Goal: Communication & Community: Ask a question

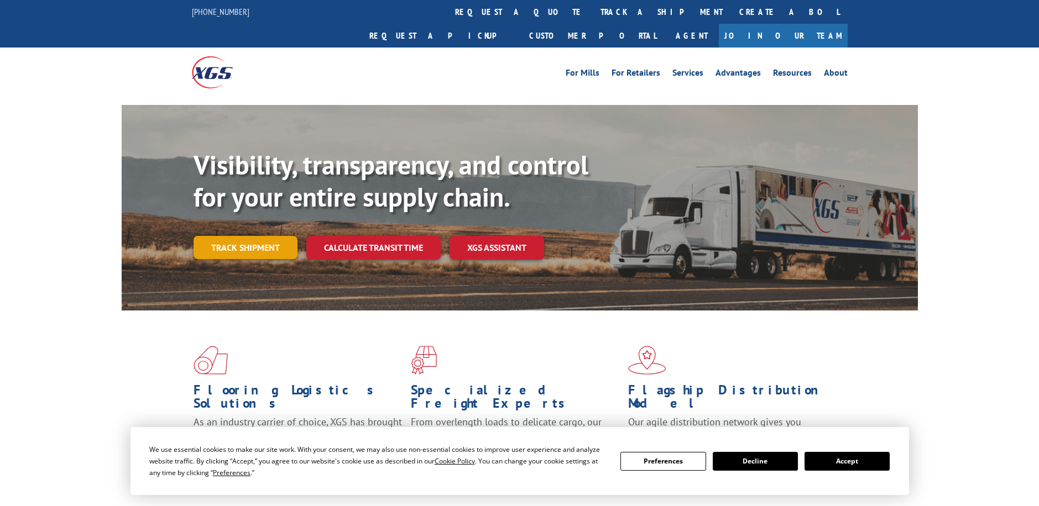
click at [227, 236] on link "Track shipment" at bounding box center [245, 247] width 104 height 23
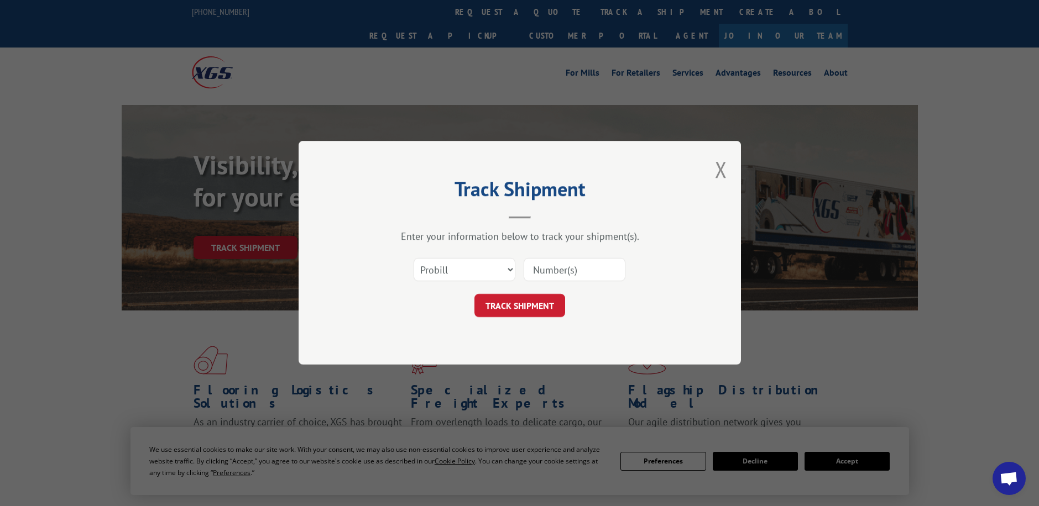
click at [549, 275] on input at bounding box center [575, 270] width 102 height 23
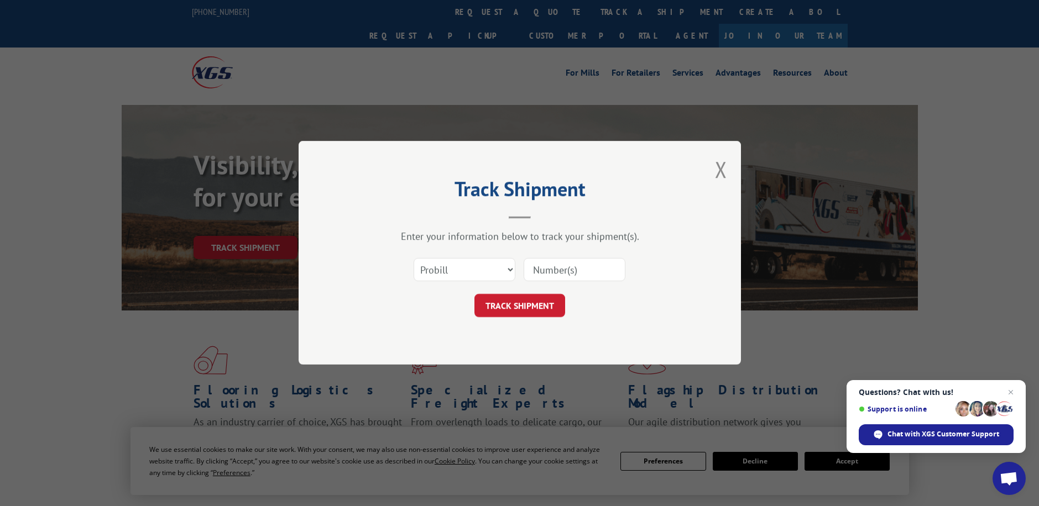
type input "16945326"
click at [553, 304] on button "TRACK SHIPMENT" at bounding box center [519, 306] width 91 height 23
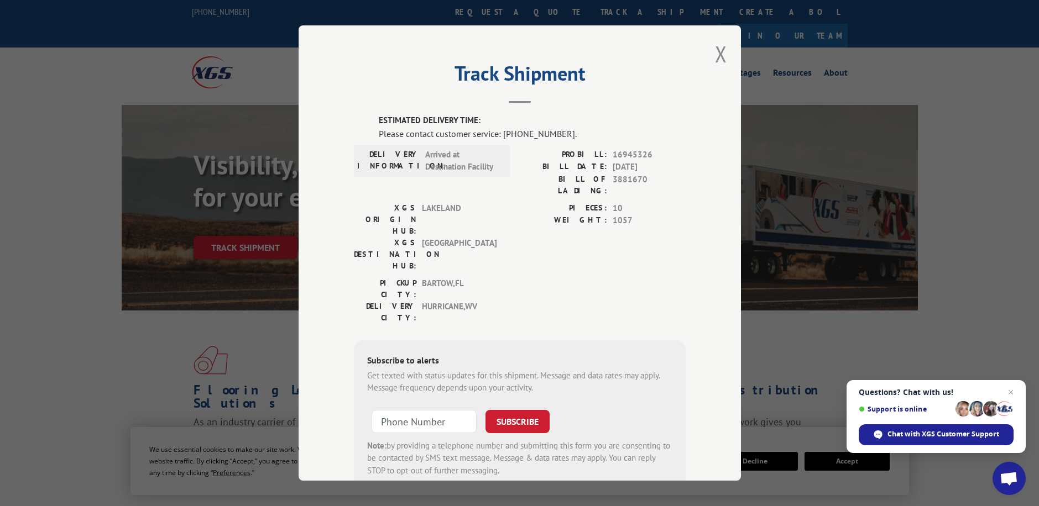
click at [709, 52] on div "Track Shipment ESTIMATED DELIVERY TIME: Please contact customer service: [PHONE…" at bounding box center [520, 253] width 442 height 456
click at [718, 51] on button "Close modal" at bounding box center [721, 53] width 12 height 29
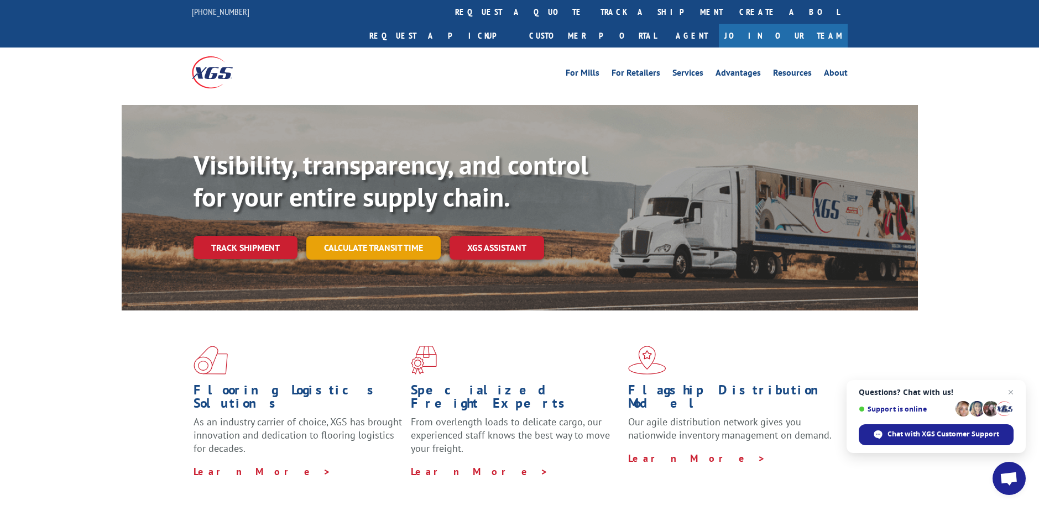
click at [347, 236] on link "Calculate transit time" at bounding box center [373, 248] width 134 height 24
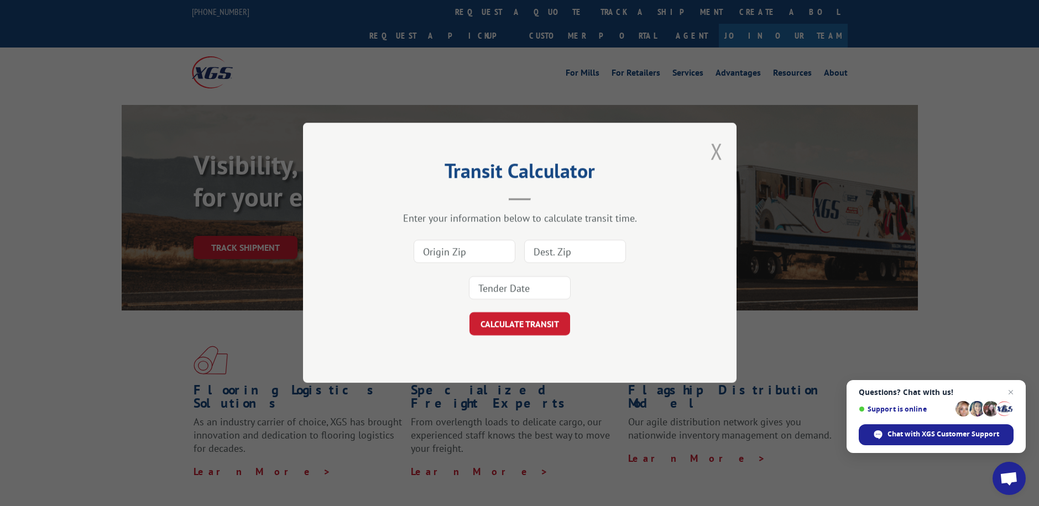
click at [719, 148] on button "Close modal" at bounding box center [716, 151] width 12 height 29
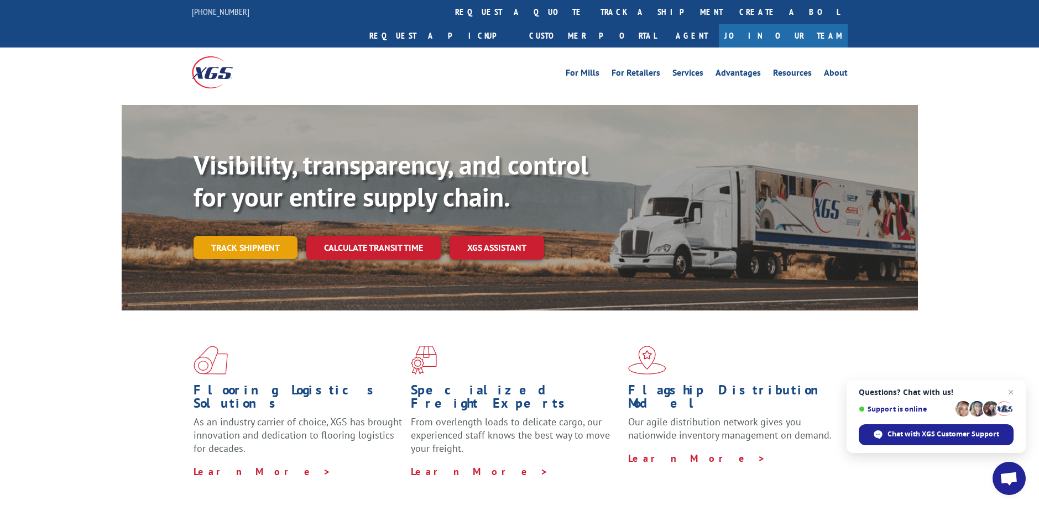
click at [267, 236] on link "Track shipment" at bounding box center [245, 247] width 104 height 23
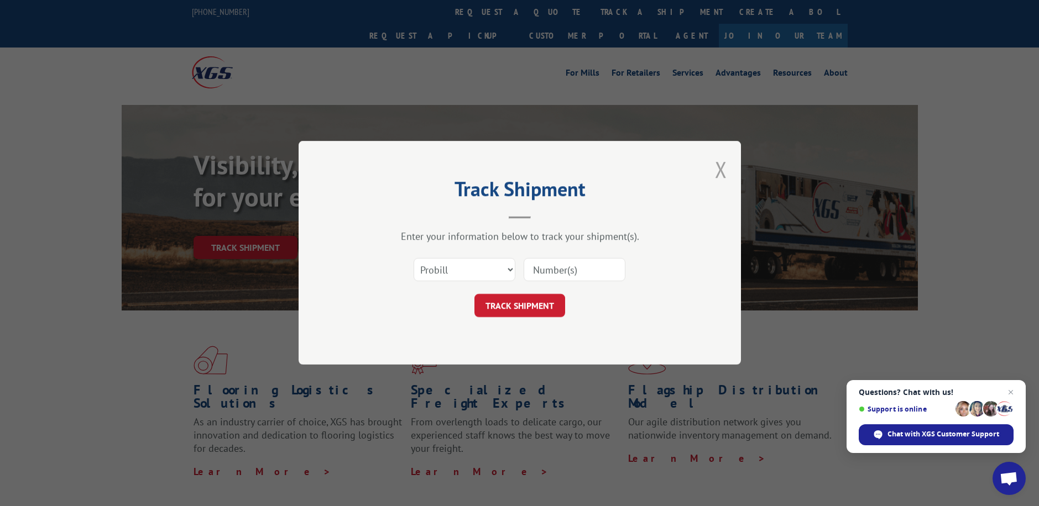
click at [720, 173] on button "Close modal" at bounding box center [721, 169] width 12 height 29
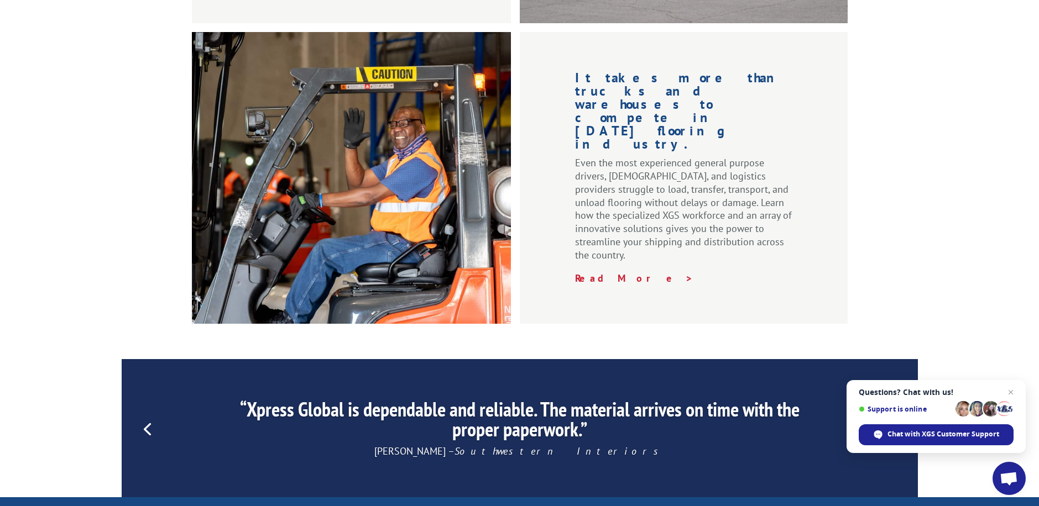
scroll to position [1437, 0]
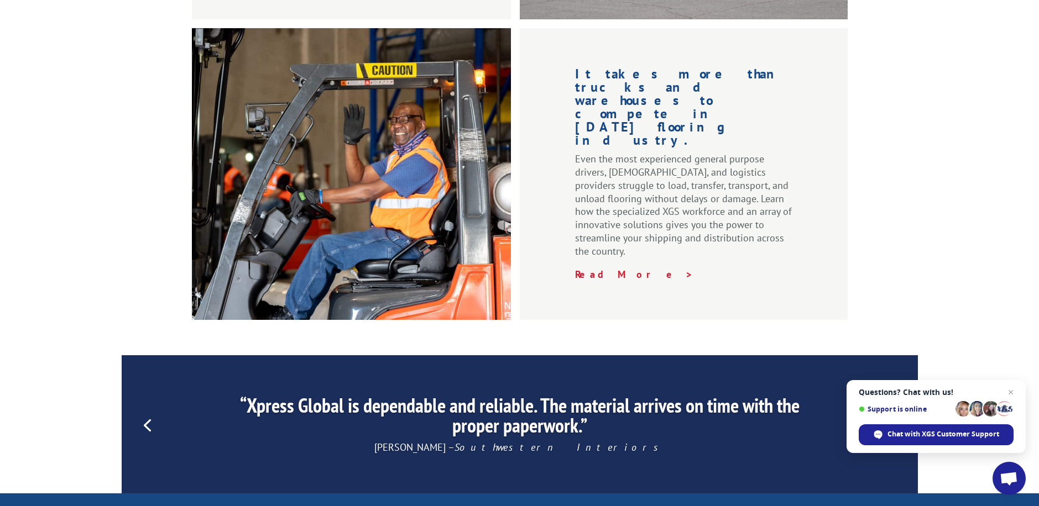
click at [896, 411] on link "Next" at bounding box center [892, 424] width 27 height 27
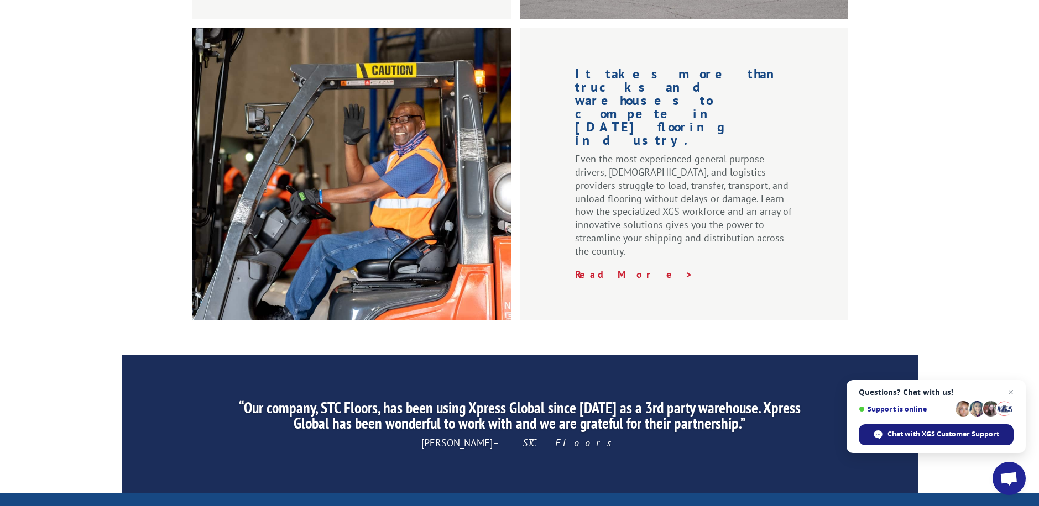
click at [945, 430] on span "Chat with XGS Customer Support" at bounding box center [943, 435] width 112 height 10
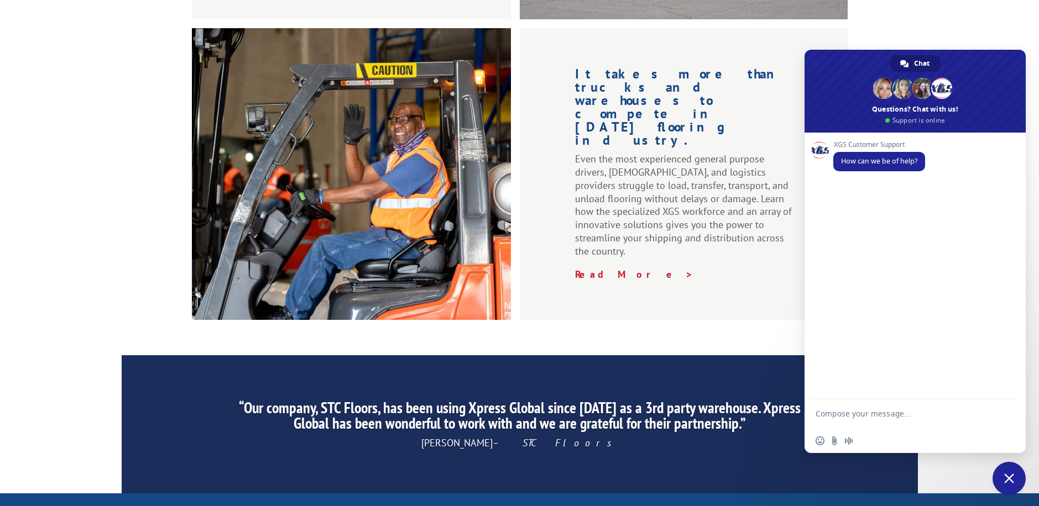
click at [904, 416] on textarea "Compose your message..." at bounding box center [902, 419] width 175 height 20
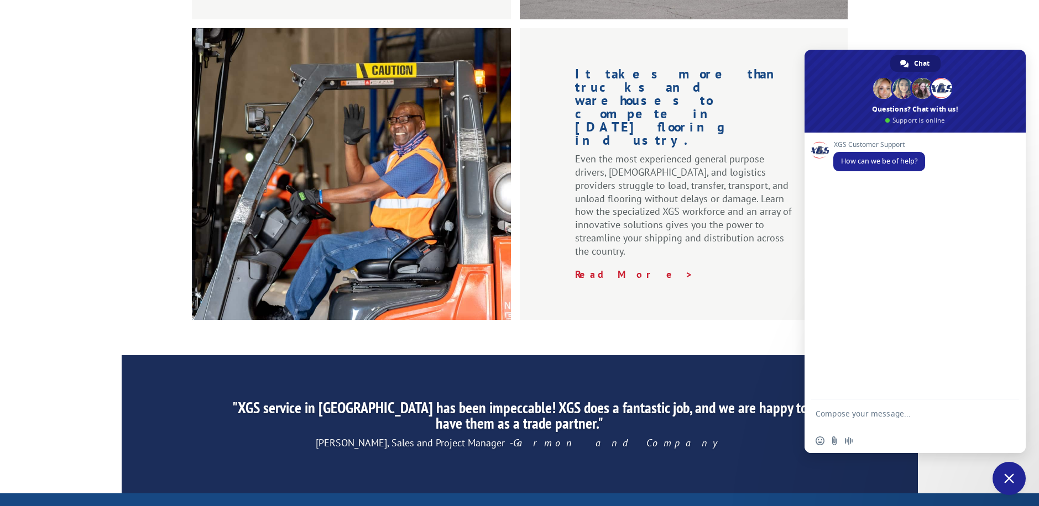
click at [908, 410] on textarea "Compose your message..." at bounding box center [902, 419] width 175 height 20
type textarea "W"
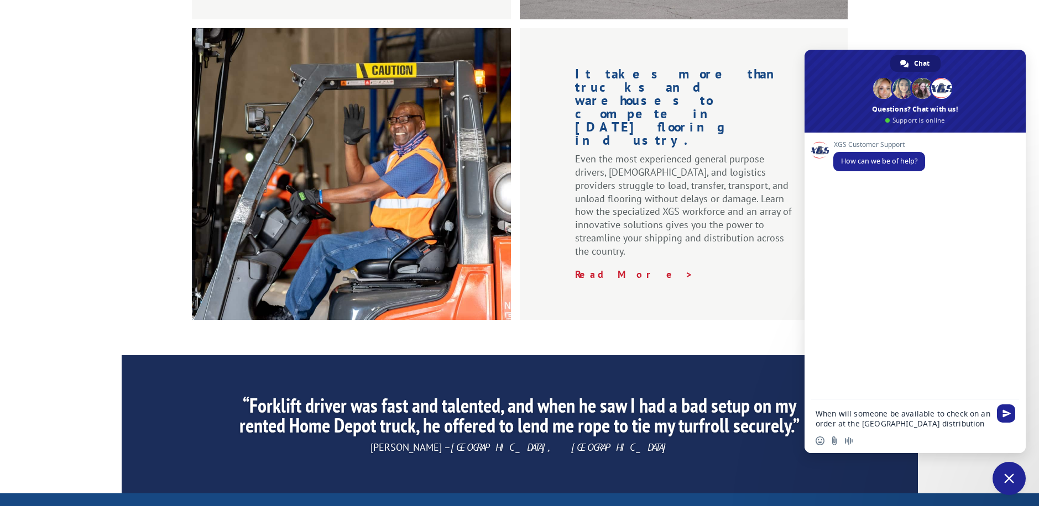
type textarea "When will someone be available to check on an order at the Pittsburgh distribut…"
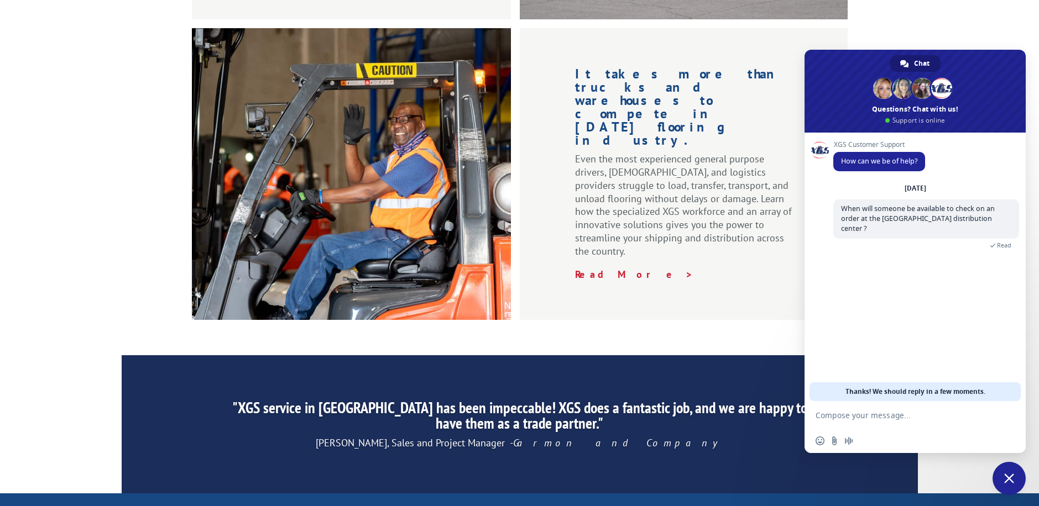
click at [895, 418] on textarea "Compose your message..." at bounding box center [902, 416] width 175 height 10
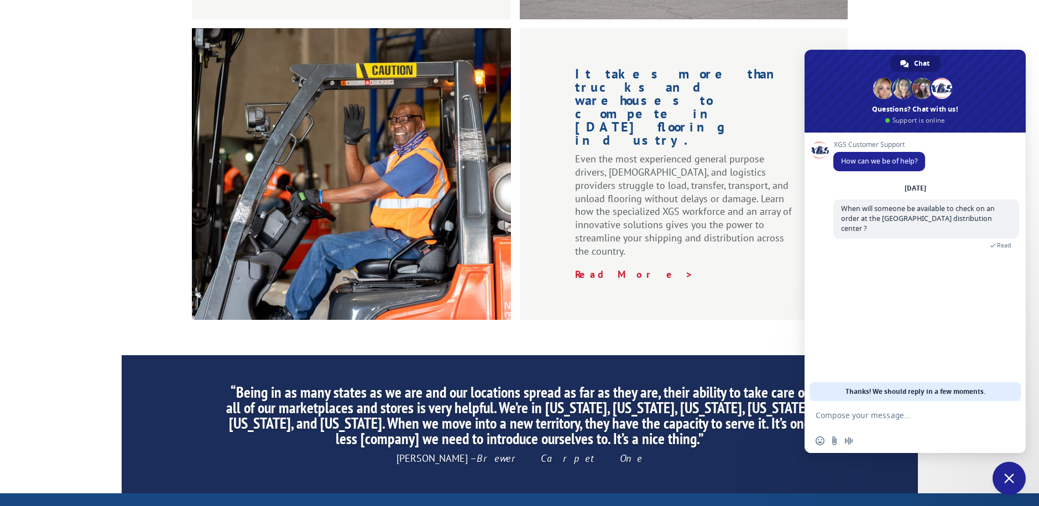
type textarea "713-989-2271"
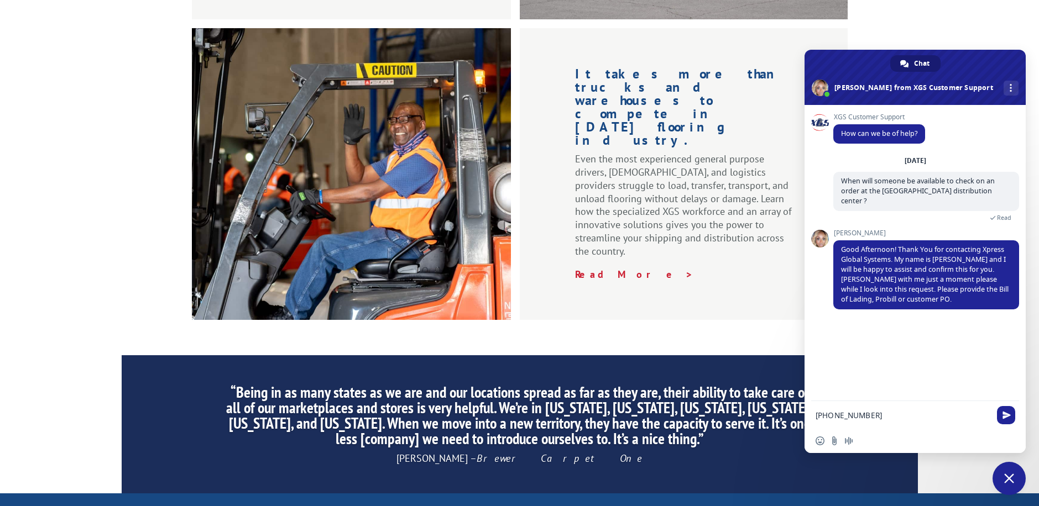
drag, startPoint x: 896, startPoint y: 417, endPoint x: 807, endPoint y: 417, distance: 88.4
click at [807, 417] on div "713-989-2271" at bounding box center [914, 416] width 221 height 30
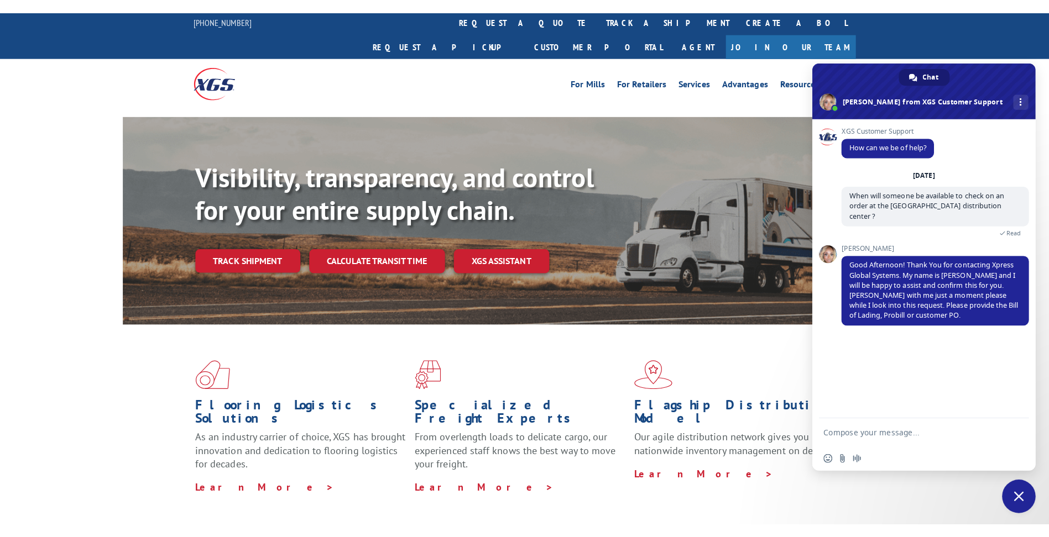
scroll to position [0, 0]
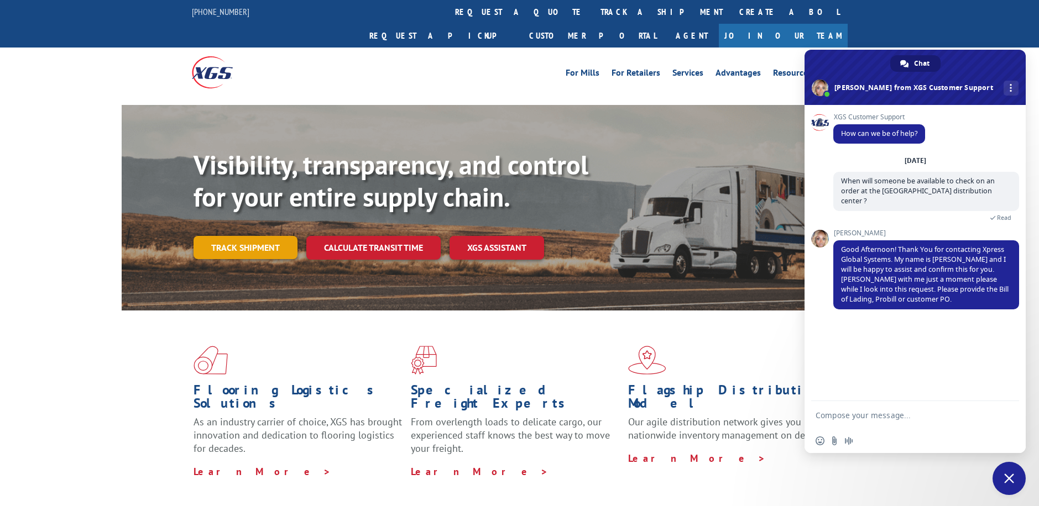
click at [254, 236] on link "Track shipment" at bounding box center [245, 247] width 104 height 23
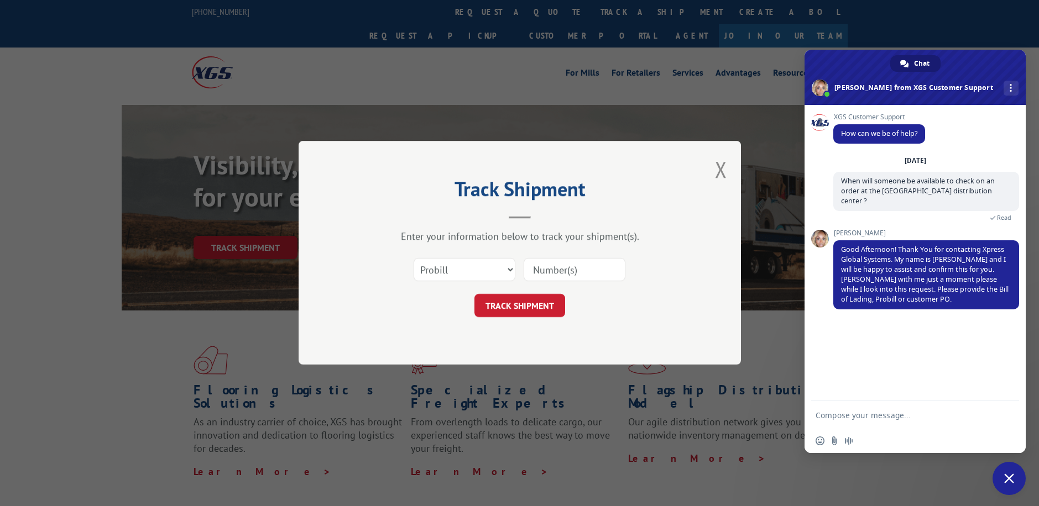
click at [553, 266] on input at bounding box center [575, 270] width 102 height 23
type input "16945326"
drag, startPoint x: 582, startPoint y: 273, endPoint x: 515, endPoint y: 270, distance: 67.0
click at [515, 270] on div "Select category... Probill BOL PO 16945326" at bounding box center [520, 270] width 332 height 36
click at [937, 413] on textarea "Compose your message..." at bounding box center [902, 416] width 175 height 10
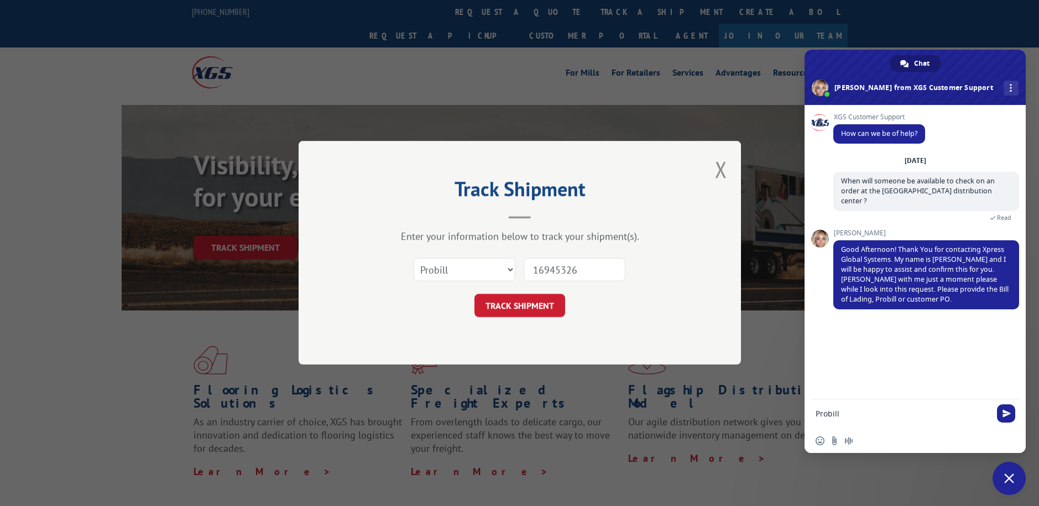
paste textarea "16945326"
type textarea "Probill 16945326"
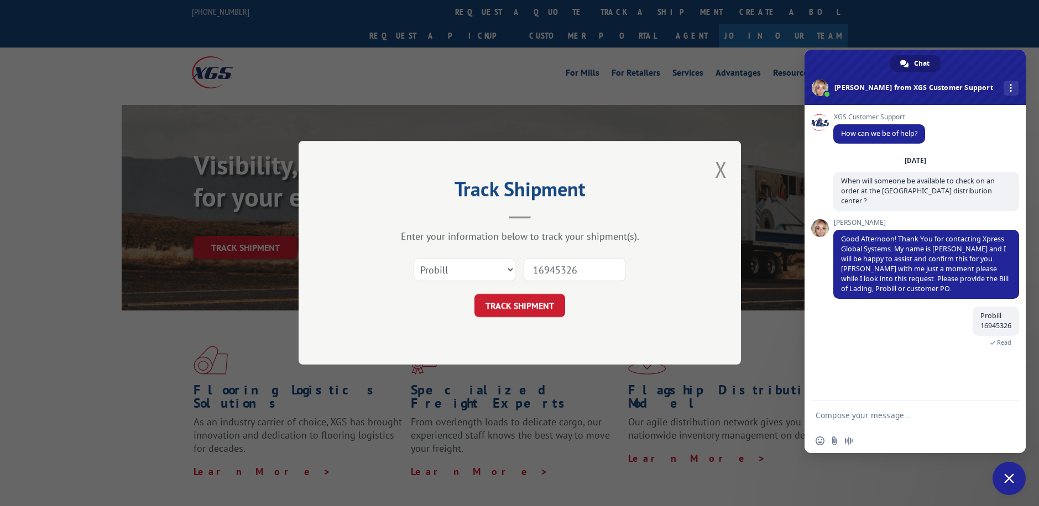
click at [718, 169] on button "Close modal" at bounding box center [721, 169] width 12 height 29
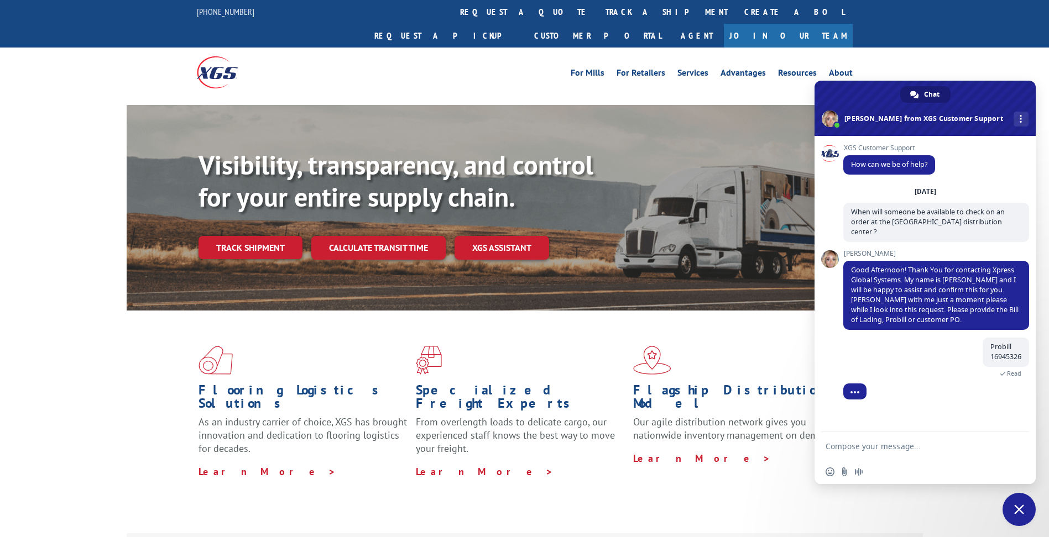
scroll to position [6, 0]
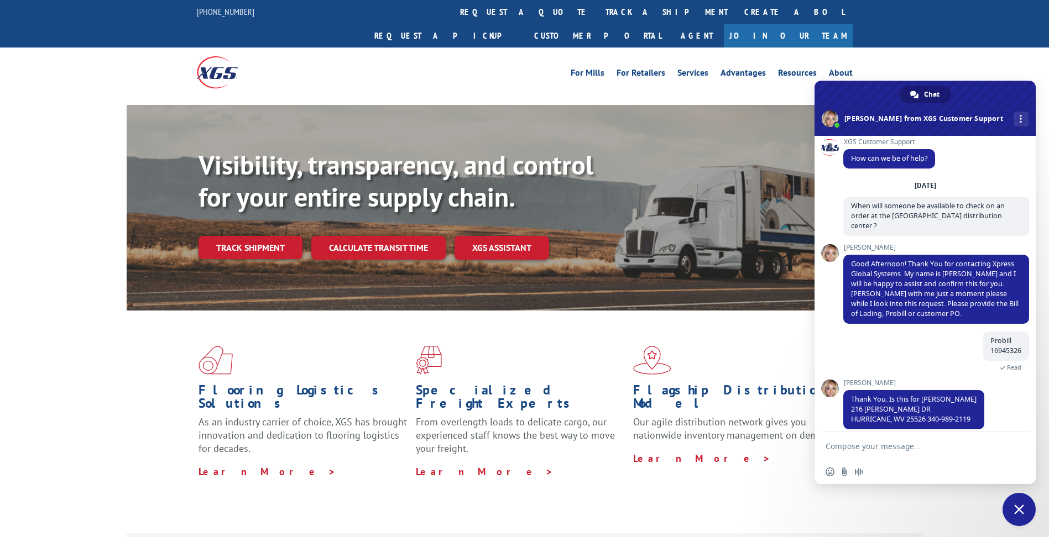
click at [922, 442] on textarea "Compose your message..." at bounding box center [912, 447] width 175 height 10
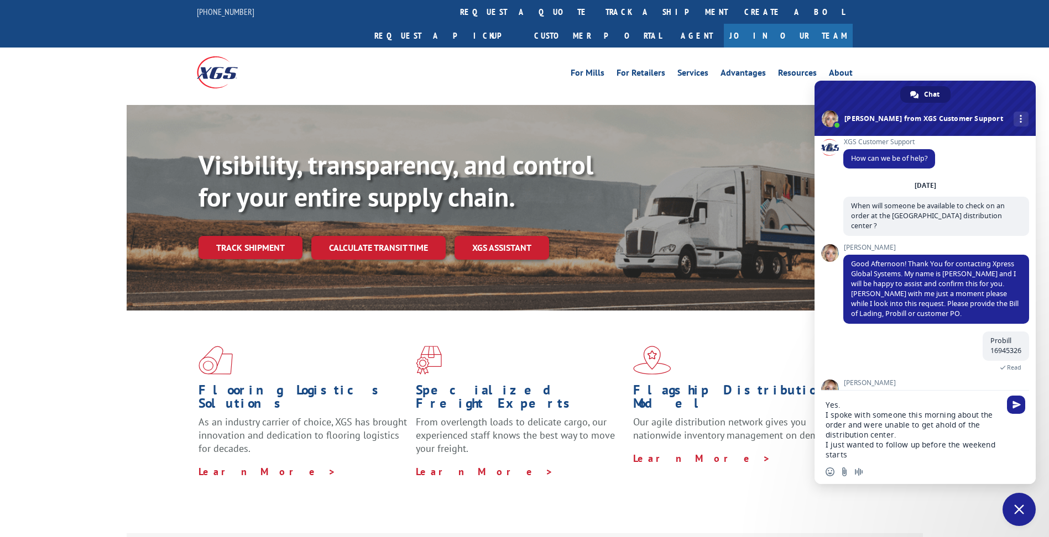
type textarea "Yes. I spoke with someone this morning about the order and were unable to get a…"
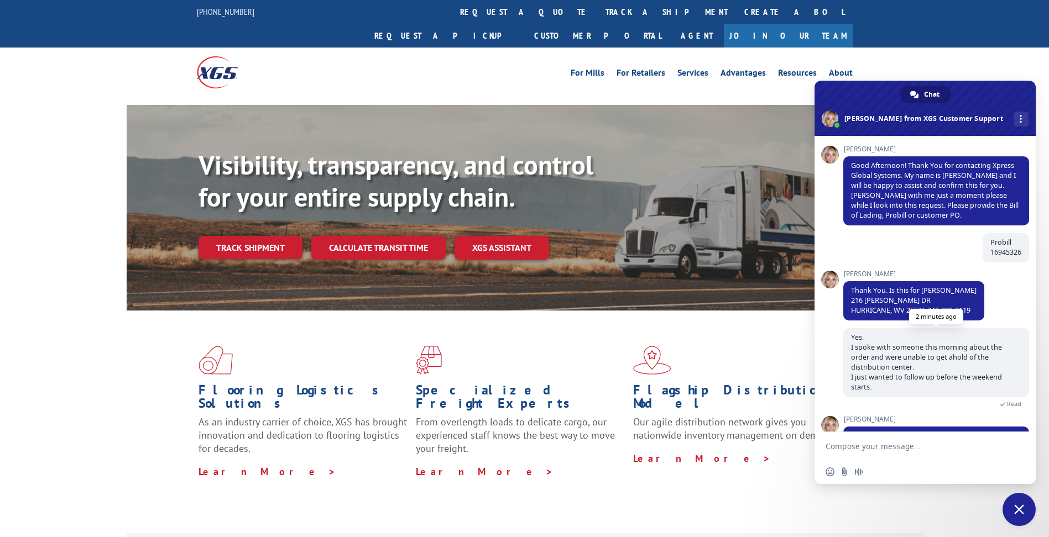
scroll to position [161, 0]
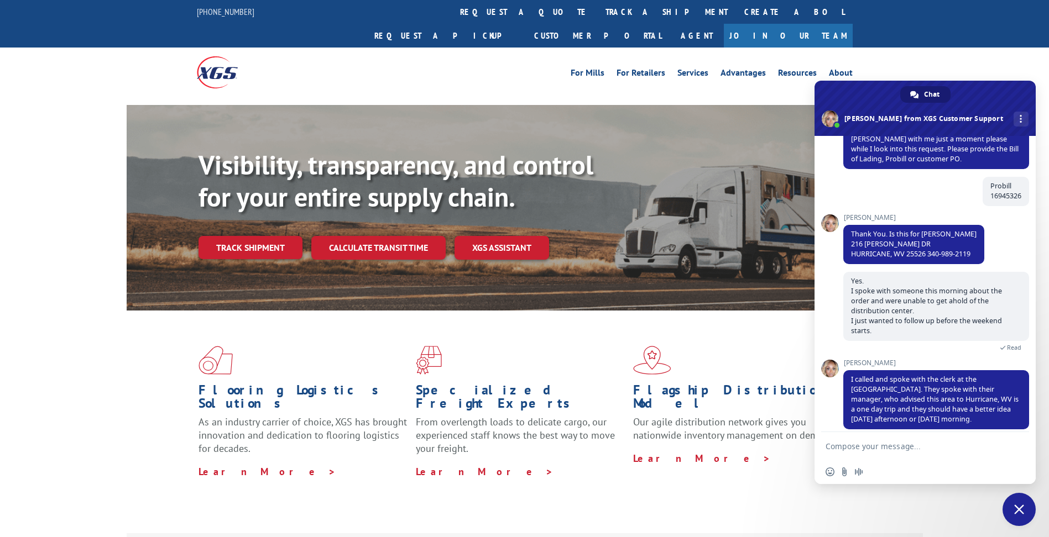
click at [941, 447] on textarea "Compose your message..." at bounding box center [912, 447] width 175 height 10
click at [976, 435] on form at bounding box center [912, 447] width 175 height 30
click at [888, 446] on textarea "Compose your message..." at bounding box center [912, 447] width 175 height 10
click at [939, 446] on textarea "Compose your message..." at bounding box center [912, 447] width 175 height 10
type textarea "Okay. Thank you."
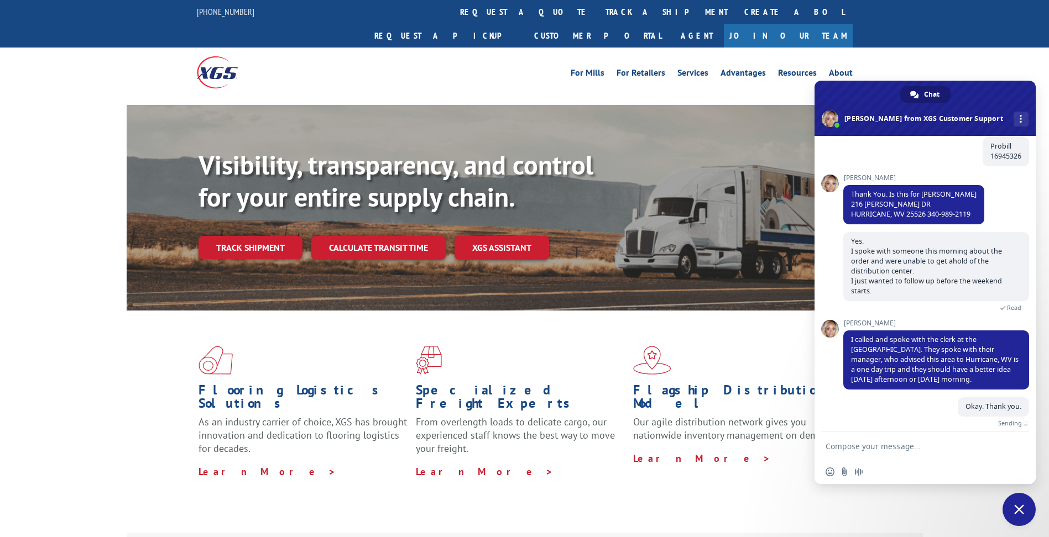
scroll to position [188, 0]
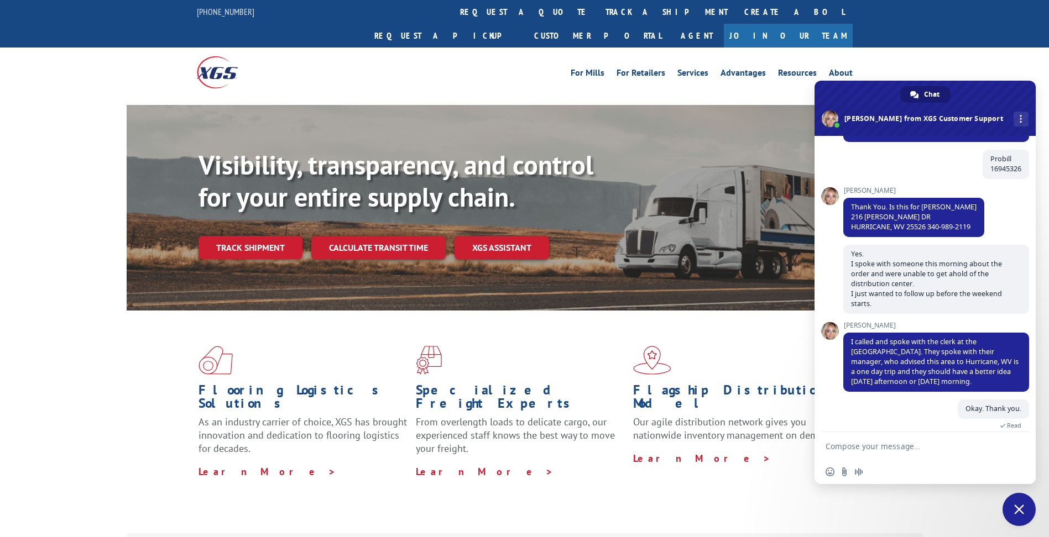
click at [924, 449] on textarea "Compose your message..." at bounding box center [912, 447] width 175 height 10
click at [928, 444] on textarea "Compose your message..." at bounding box center [912, 447] width 175 height 10
type textarea "W"
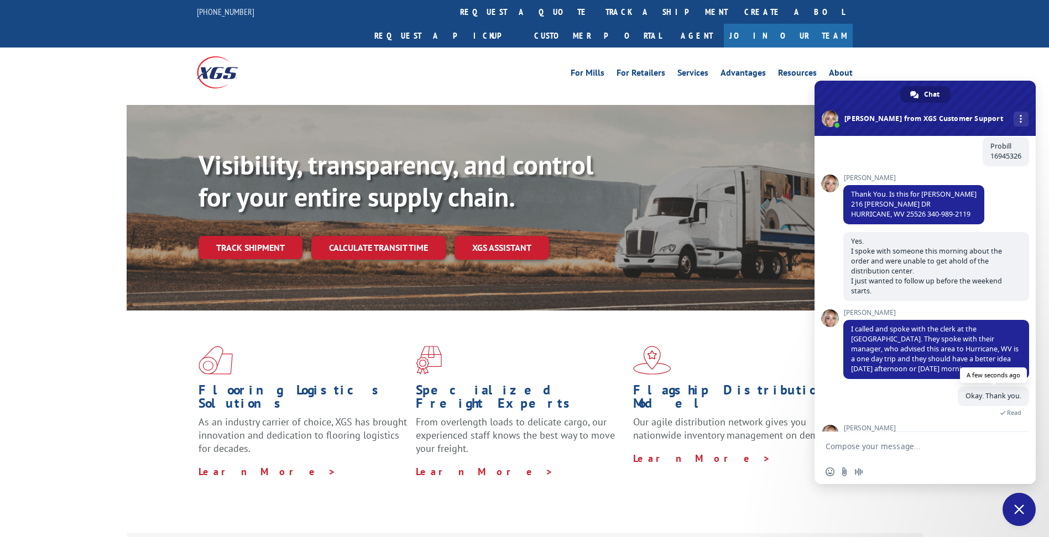
scroll to position [299, 0]
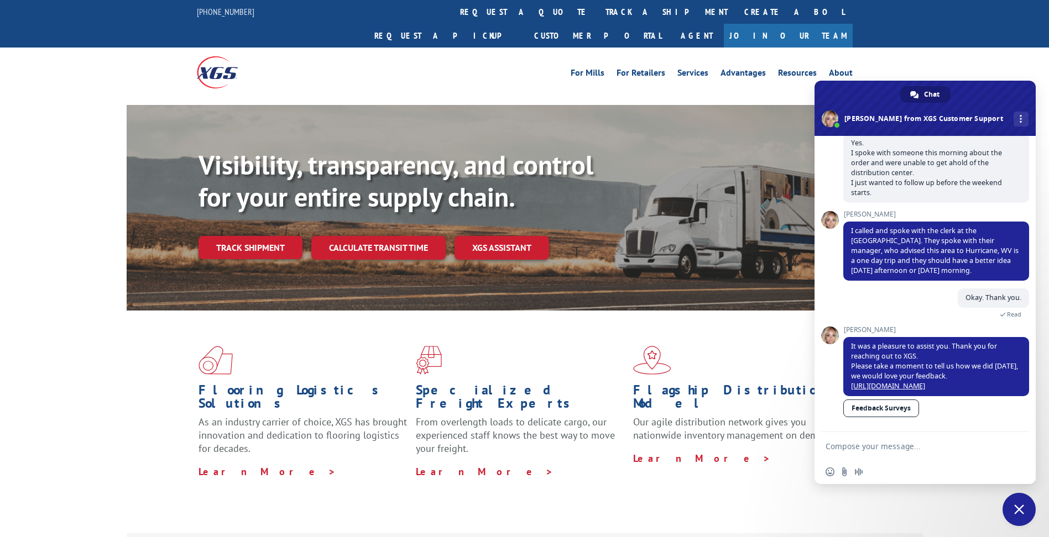
click at [1024, 504] on span "Close chat" at bounding box center [1018, 509] width 33 height 33
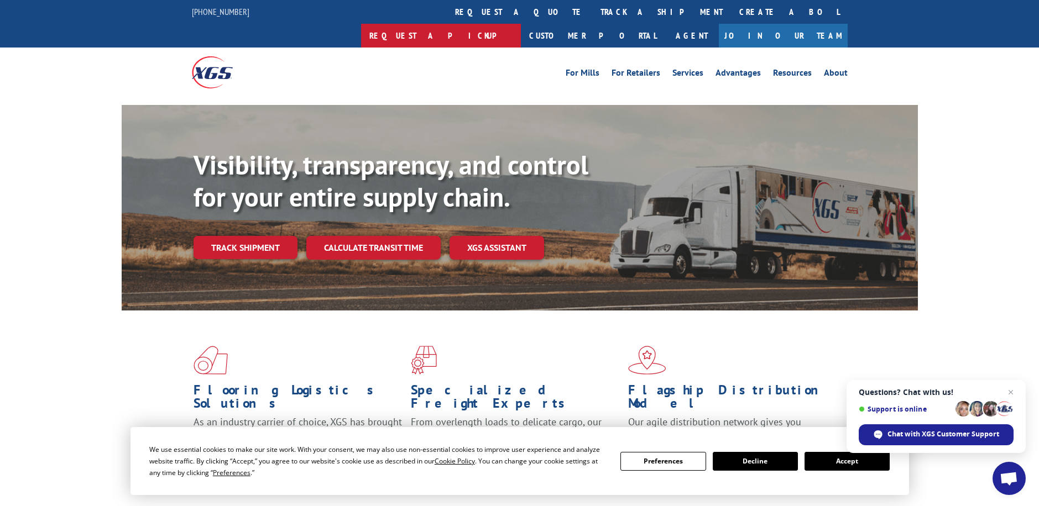
click at [521, 24] on link "Request a pickup" at bounding box center [441, 36] width 160 height 24
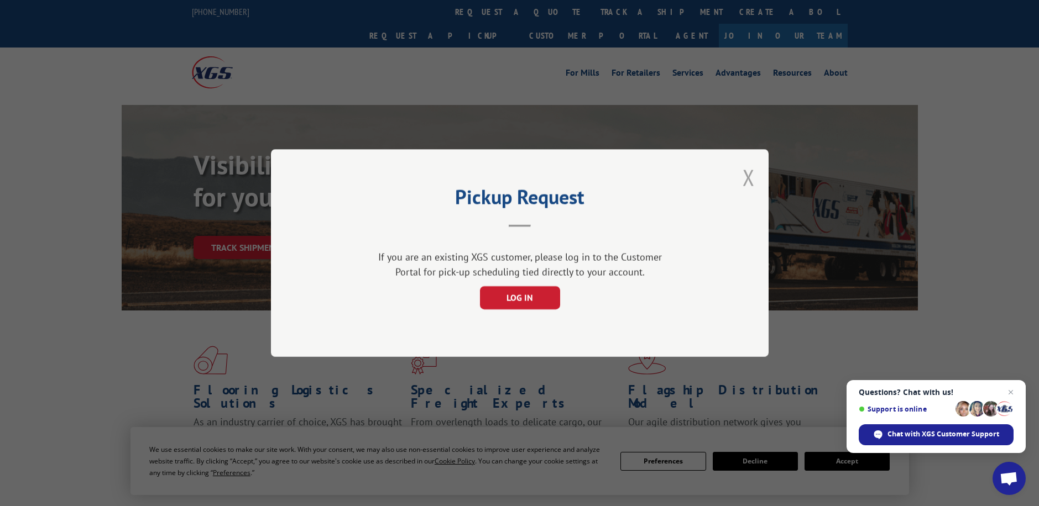
click at [752, 184] on button "Close modal" at bounding box center [748, 177] width 12 height 29
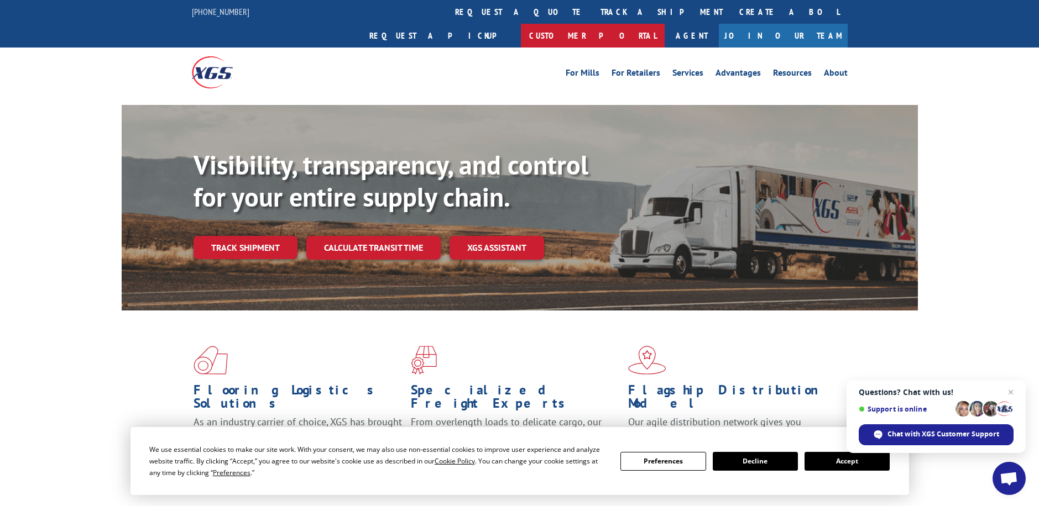
click at [664, 24] on link "Customer Portal" at bounding box center [593, 36] width 144 height 24
